Goal: Communication & Community: Answer question/provide support

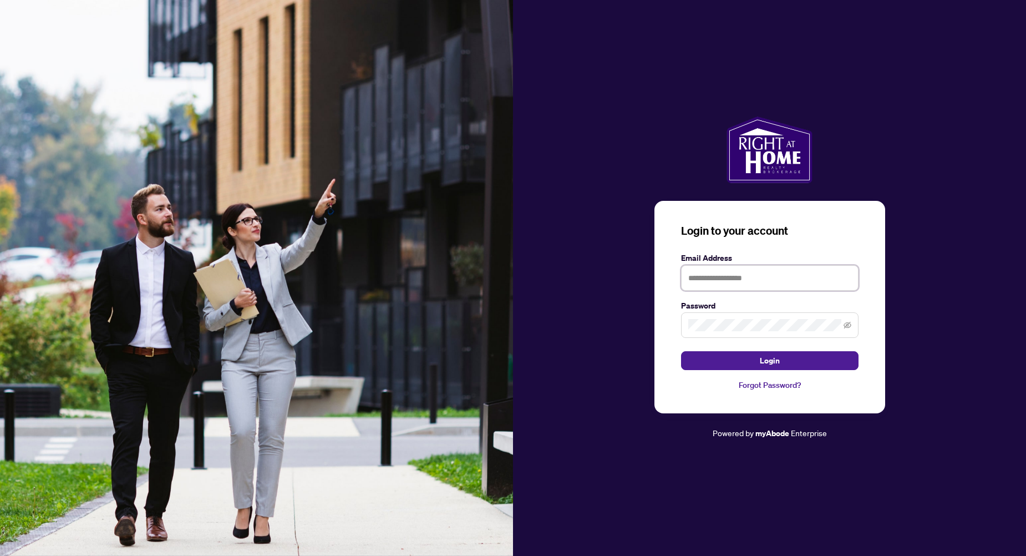
type input "**********"
click at [754, 364] on button "Login" at bounding box center [770, 360] width 178 height 19
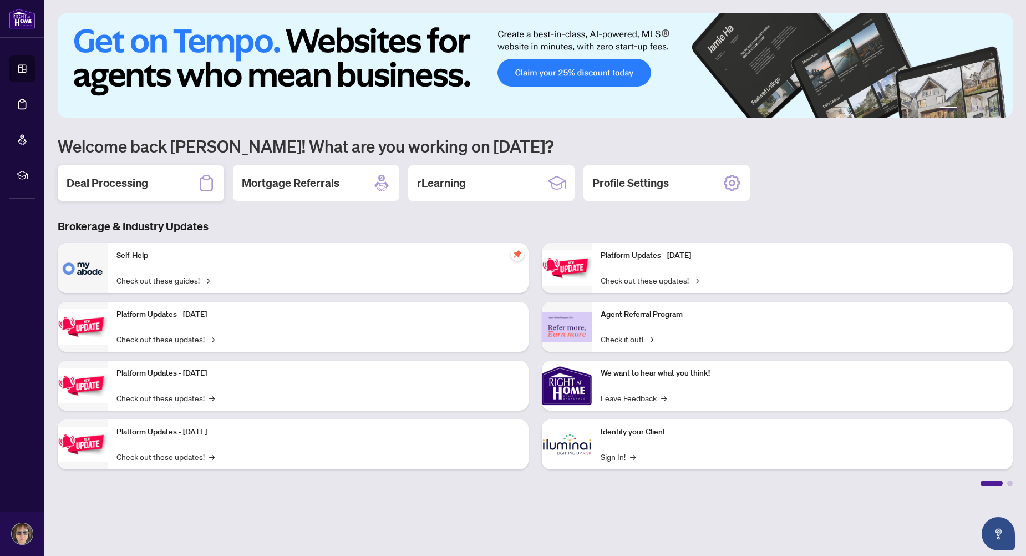
click at [99, 181] on h2 "Deal Processing" at bounding box center [108, 183] width 82 height 16
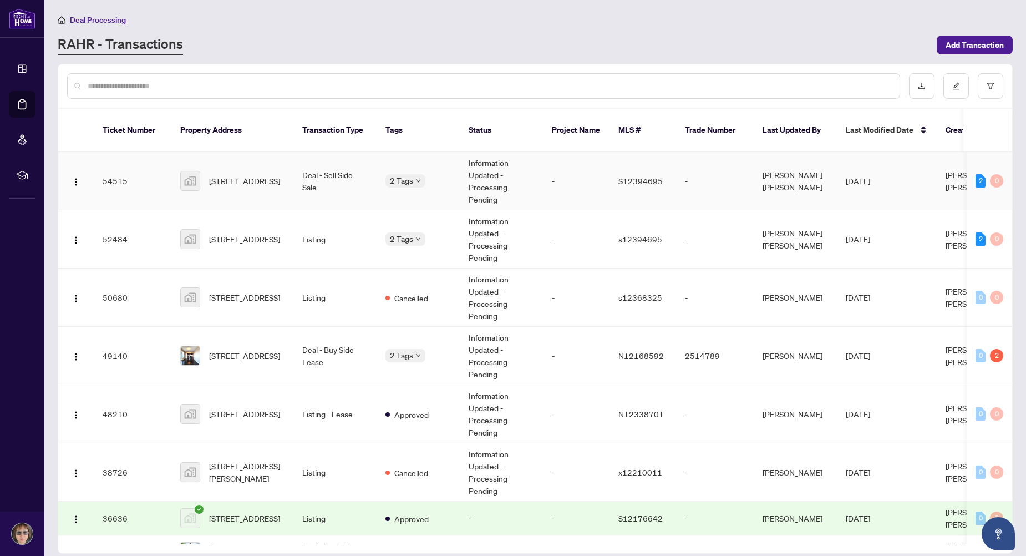
click at [300, 164] on td "Deal - Sell Side Sale" at bounding box center [334, 181] width 83 height 58
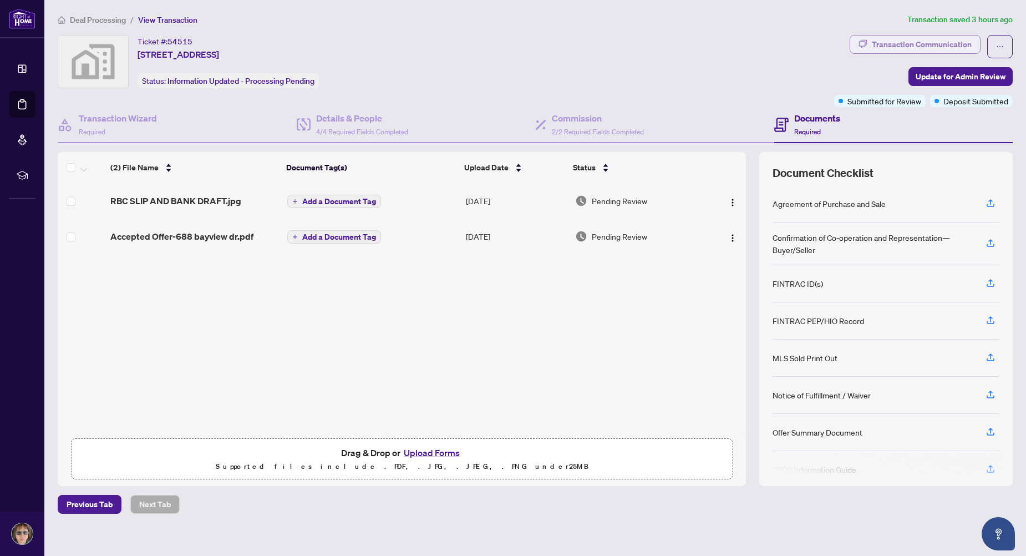
click at [877, 51] on div "Transaction Communication" at bounding box center [922, 45] width 100 height 18
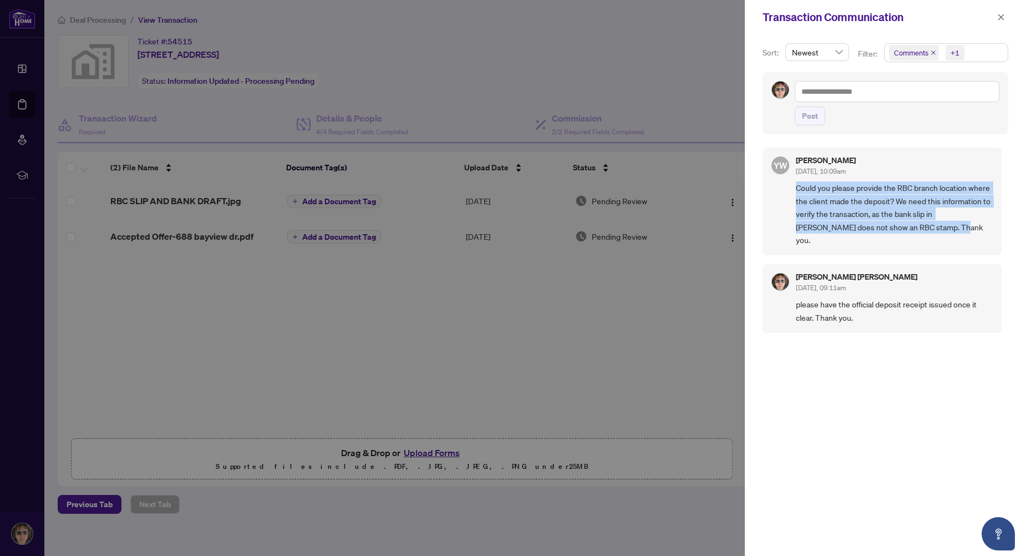
drag, startPoint x: 796, startPoint y: 188, endPoint x: 989, endPoint y: 240, distance: 199.3
click at [989, 240] on div "YW [PERSON_NAME] [DATE], 10:09am Could you please provide the RBC branch locati…" at bounding box center [882, 202] width 239 height 108
drag, startPoint x: 989, startPoint y: 240, endPoint x: 919, endPoint y: 224, distance: 71.2
copy span "Could you please provide the RBC branch location where the client made the depo…"
